Goal: Information Seeking & Learning: Learn about a topic

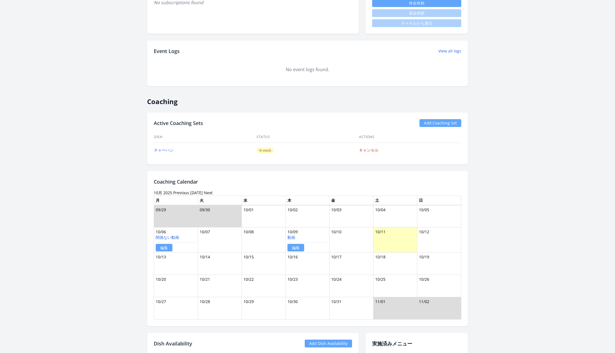
scroll to position [293, 0]
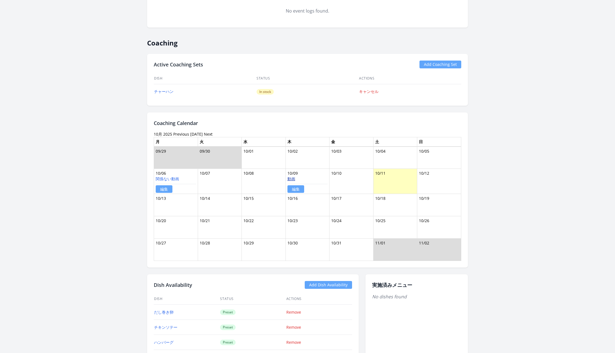
click at [293, 176] on link "動画" at bounding box center [292, 178] width 8 height 5
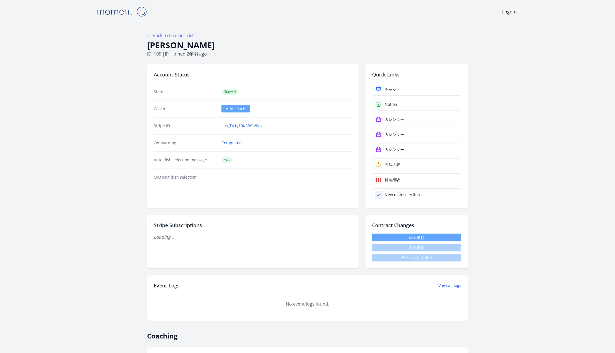
scroll to position [293, 0]
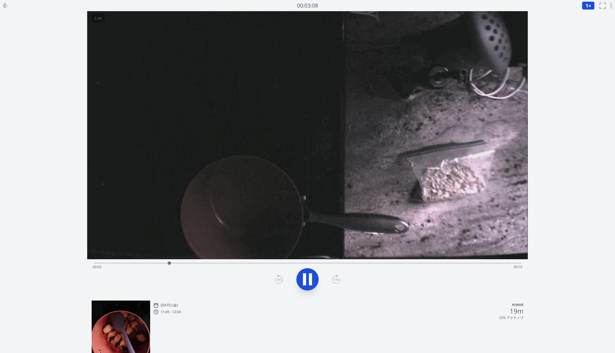
click at [306, 282] on icon at bounding box center [308, 279] width 16 height 16
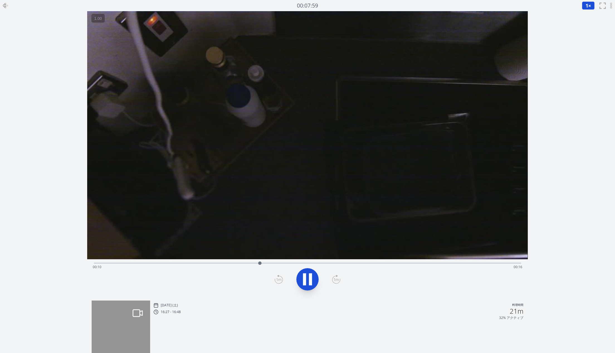
click at [307, 281] on icon at bounding box center [308, 279] width 16 height 16
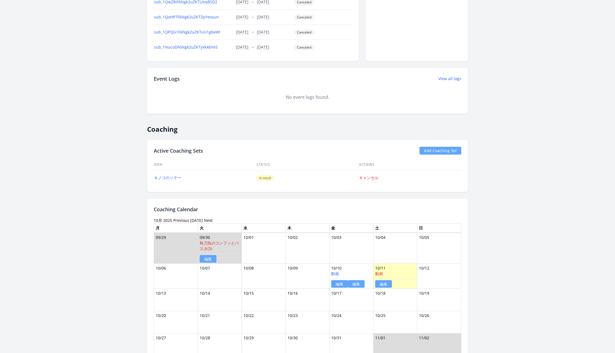
scroll to position [331, 0]
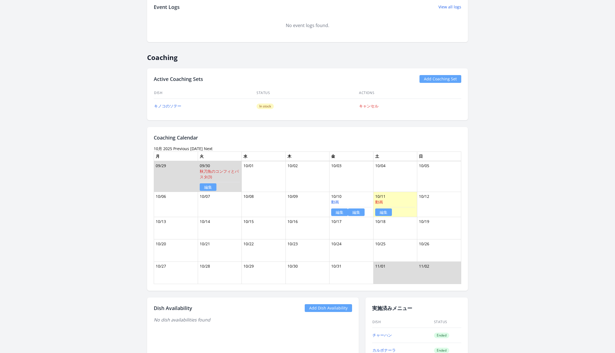
click at [356, 210] on link "編集" at bounding box center [356, 212] width 17 height 8
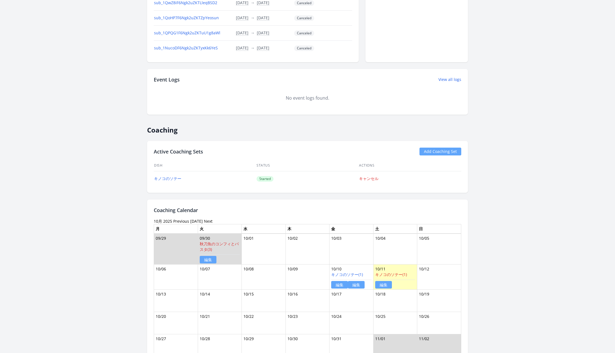
scroll to position [331, 0]
